Goal: Complete application form

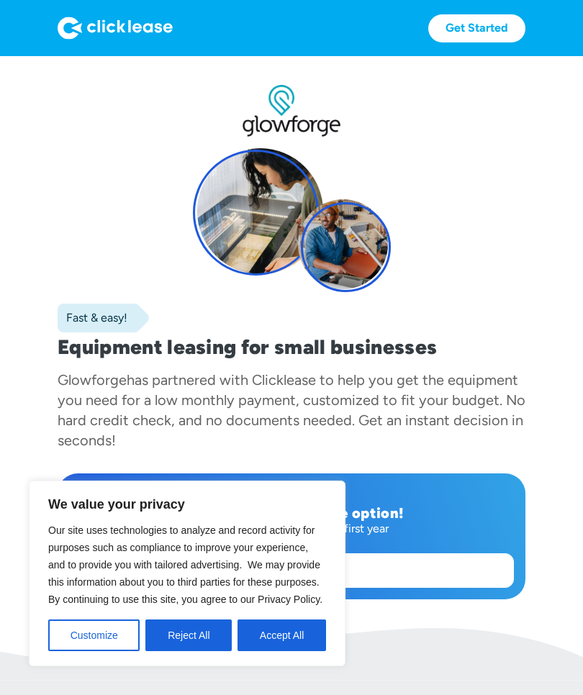
click at [306, 637] on button "Accept All" at bounding box center [282, 636] width 89 height 32
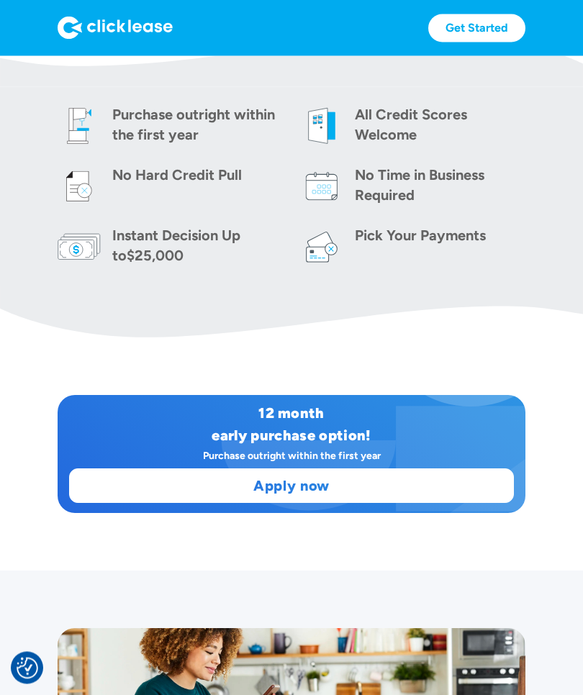
scroll to position [594, 0]
click at [400, 485] on link "Apply now" at bounding box center [291, 485] width 443 height 33
